Goal: Transaction & Acquisition: Book appointment/travel/reservation

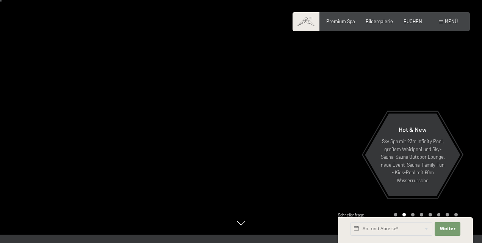
click at [451, 24] on span "Menü" at bounding box center [451, 21] width 13 height 6
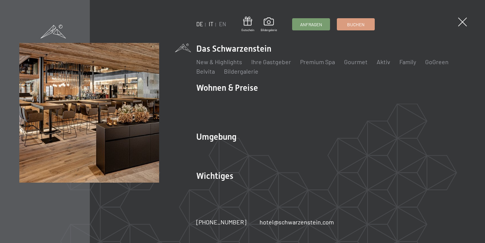
click at [209, 26] on link "IT" at bounding box center [211, 24] width 5 height 6
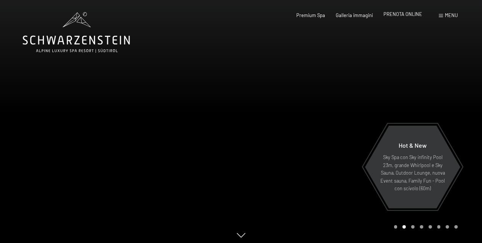
click at [403, 16] on span "PRENOTA ONLINE" at bounding box center [403, 14] width 39 height 6
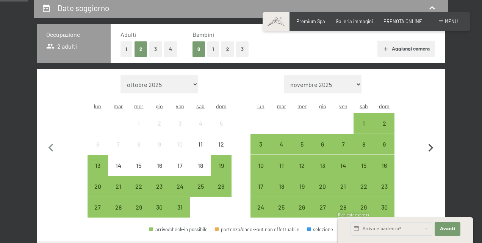
click at [430, 140] on icon "button" at bounding box center [431, 148] width 16 height 16
select select "2025-11-01"
select select "2025-12-01"
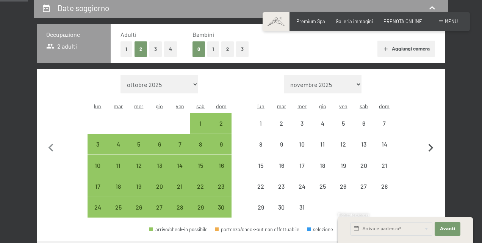
select select "2025-11-01"
select select "2025-12-01"
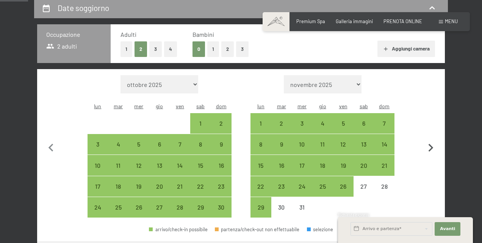
click at [430, 140] on icon "button" at bounding box center [431, 148] width 16 height 16
select select "2025-12-01"
select select "2026-01-01"
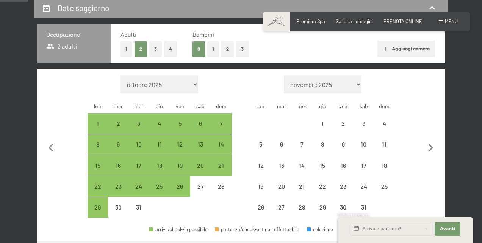
select select "2025-12-01"
select select "2026-01-01"
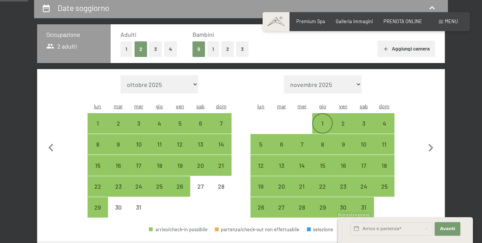
click at [322, 120] on div "1" at bounding box center [322, 129] width 19 height 19
select select "2025-12-01"
select select "2026-01-01"
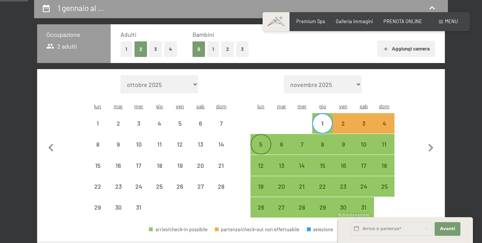
click at [264, 141] on div "5" at bounding box center [260, 150] width 19 height 19
select select "2025-12-01"
select select "2026-01-01"
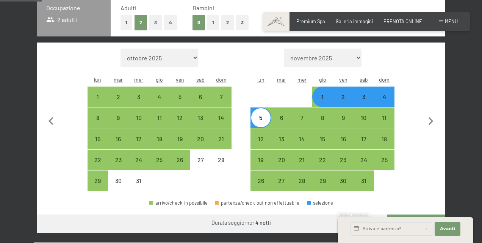
scroll to position [192, 0]
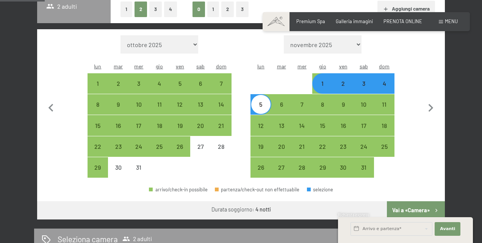
click at [413, 201] on button "Vai a «Camera»" at bounding box center [416, 210] width 58 height 18
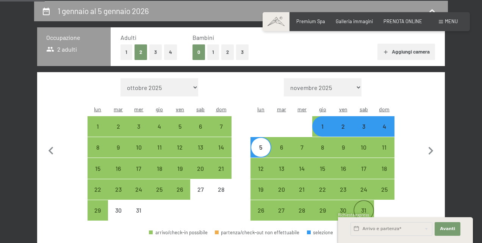
select select "2025-12-01"
select select "2026-01-01"
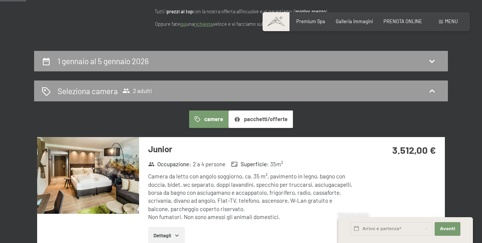
scroll to position [113, 0]
